Goal: Find specific page/section: Find specific page/section

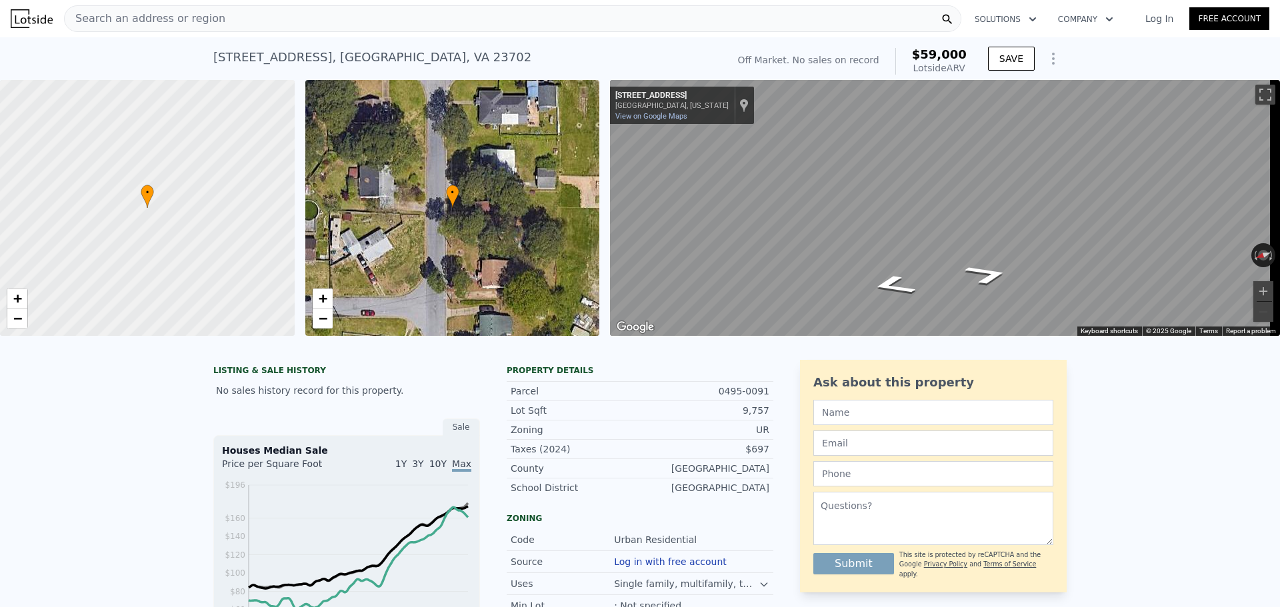
click at [297, 29] on div "Search an address or region" at bounding box center [513, 18] width 898 height 27
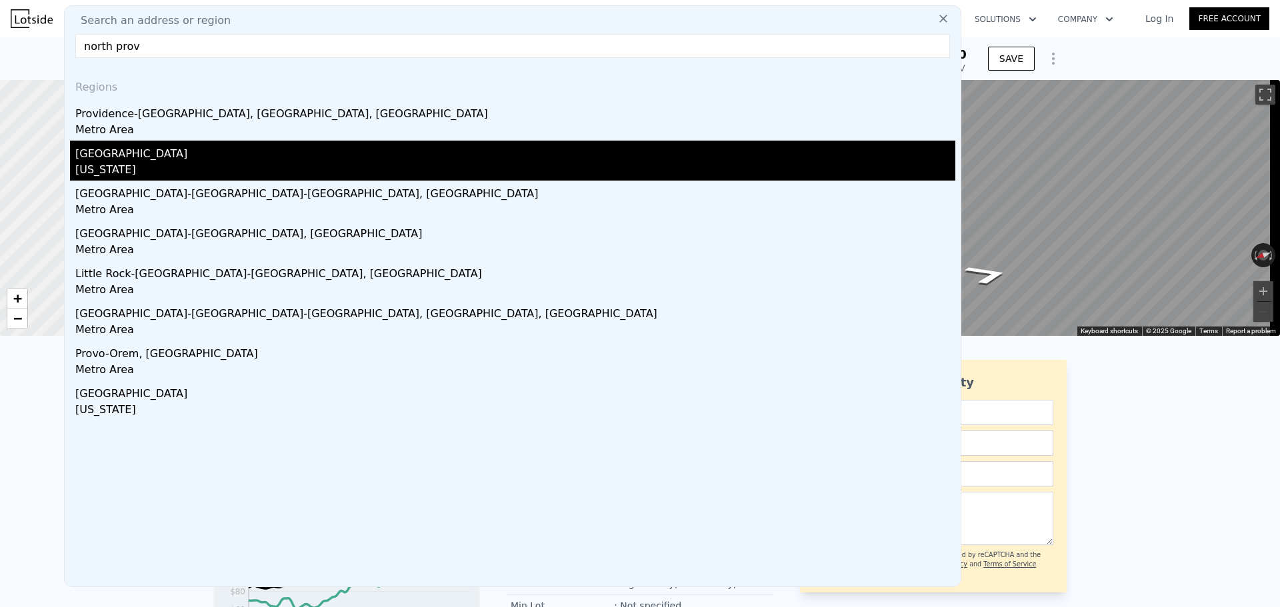
type input "north prov"
click at [132, 157] on div "[GEOGRAPHIC_DATA]" at bounding box center [515, 151] width 880 height 21
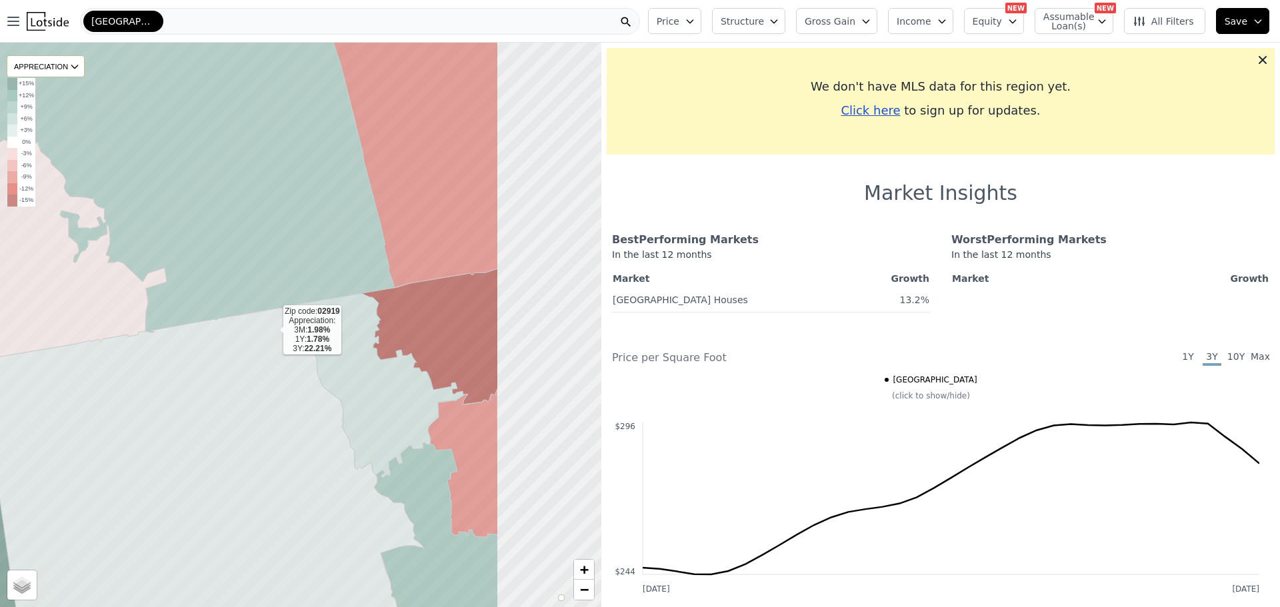
drag, startPoint x: 435, startPoint y: 367, endPoint x: 273, endPoint y: 331, distance: 166.1
click at [273, 331] on icon at bounding box center [200, 469] width 447 height 323
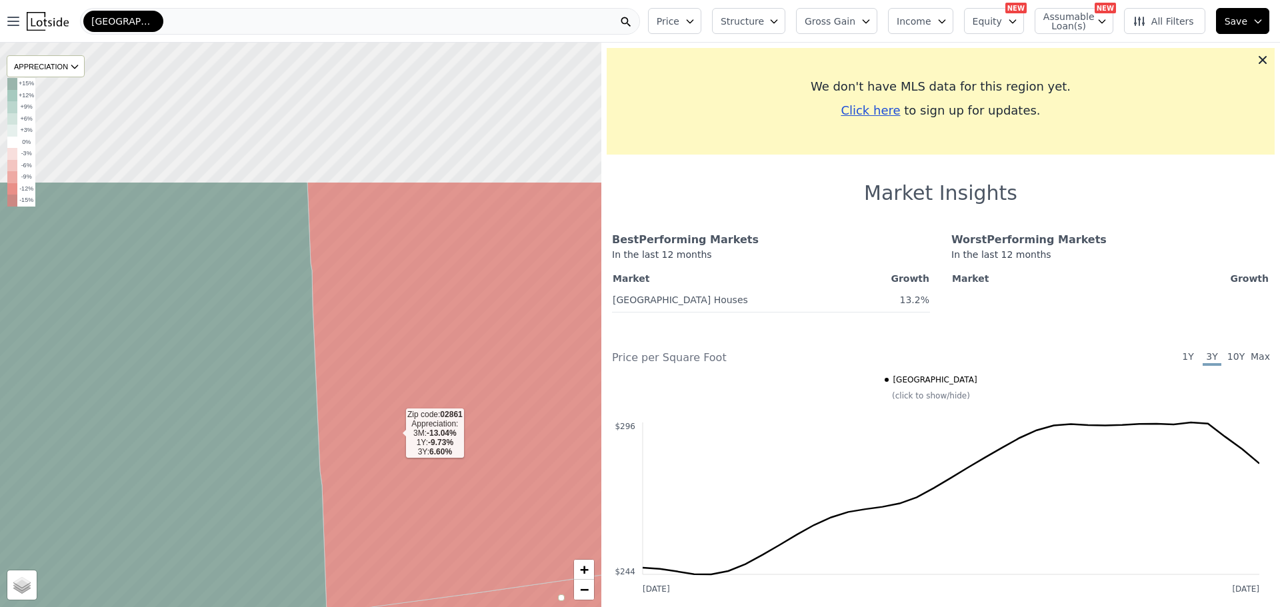
drag, startPoint x: 409, startPoint y: 236, endPoint x: 395, endPoint y: 433, distance: 197.2
click at [395, 433] on icon at bounding box center [477, 397] width 341 height 431
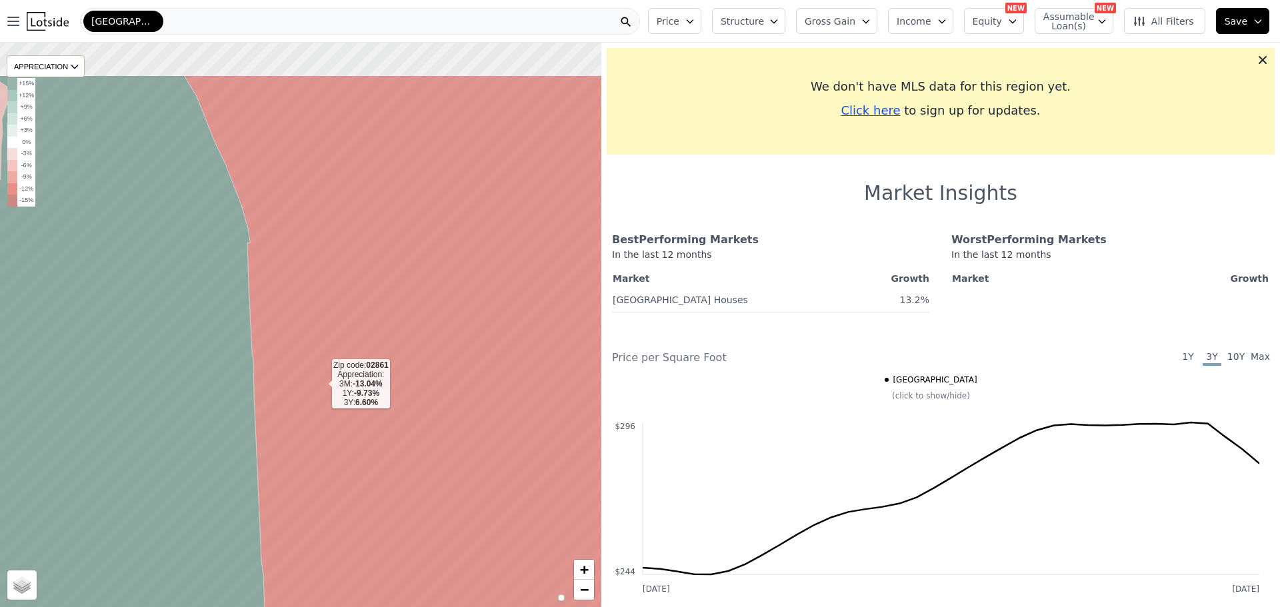
drag, startPoint x: 381, startPoint y: 293, endPoint x: 322, endPoint y: 384, distance: 108.0
click at [322, 384] on icon at bounding box center [393, 389] width 419 height 628
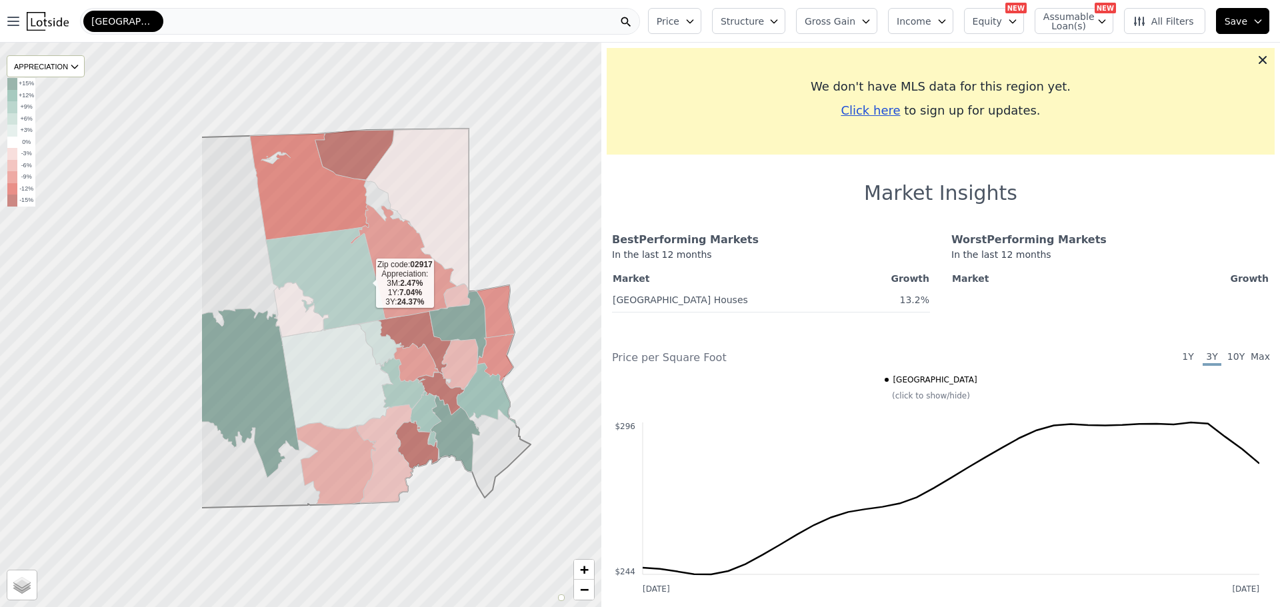
drag, startPoint x: 213, startPoint y: 258, endPoint x: 365, endPoint y: 283, distance: 154.1
click at [365, 283] on icon at bounding box center [325, 278] width 119 height 103
